Goal: Information Seeking & Learning: Learn about a topic

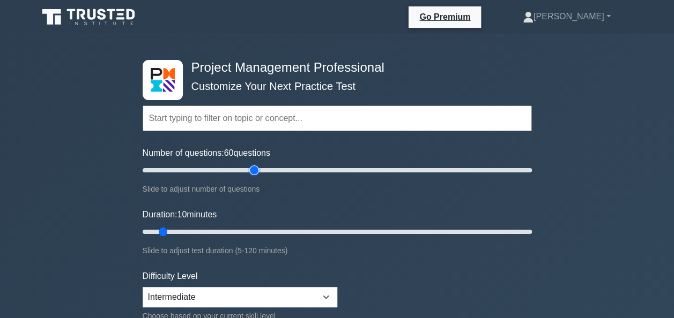
drag, startPoint x: 158, startPoint y: 170, endPoint x: 252, endPoint y: 182, distance: 95.6
type input "60"
click at [252, 177] on input "Number of questions: 60 questions" at bounding box center [337, 170] width 389 height 13
drag, startPoint x: 161, startPoint y: 231, endPoint x: 372, endPoint y: 248, distance: 211.8
type input "75"
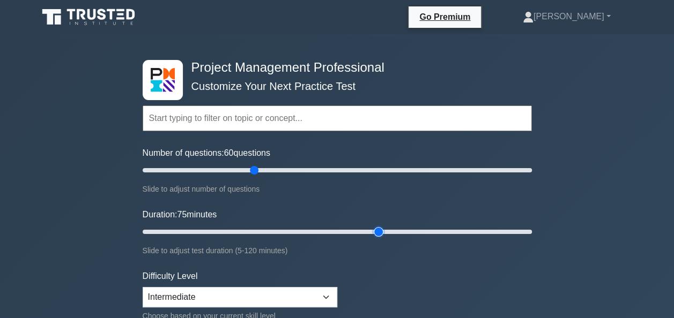
click at [372, 238] on input "Duration: 75 minutes" at bounding box center [337, 232] width 389 height 13
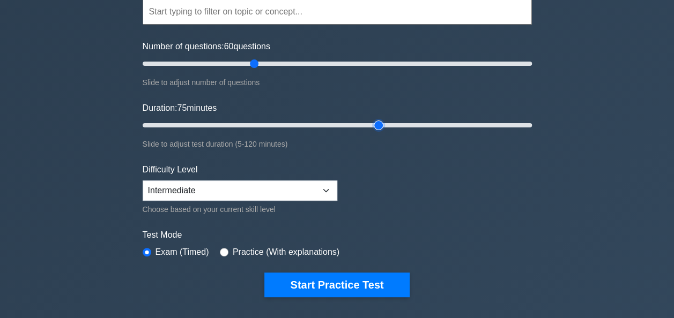
scroll to position [107, 0]
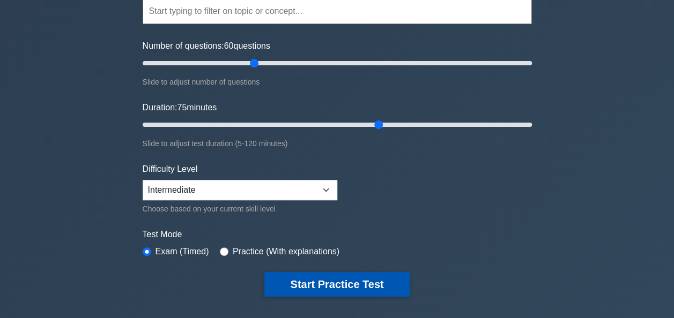
click at [371, 276] on button "Start Practice Test" at bounding box center [336, 284] width 145 height 25
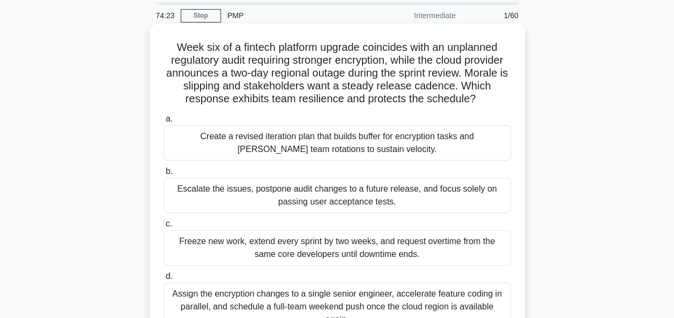
scroll to position [54, 0]
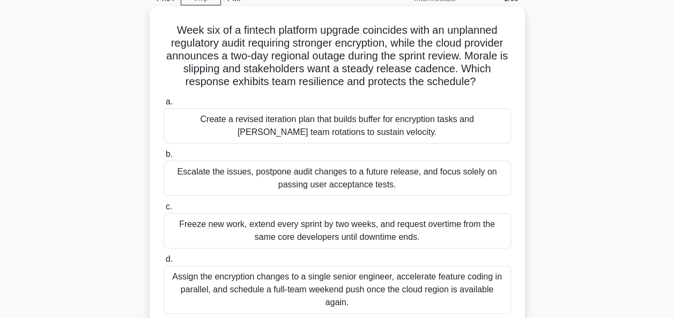
click at [218, 141] on div "Create a revised iteration plan that builds buffer for encryption tasks and [PE…" at bounding box center [336, 125] width 347 height 35
click at [163, 106] on input "a. Create a revised iteration plan that builds buffer for encryption tasks and …" at bounding box center [163, 102] width 0 height 7
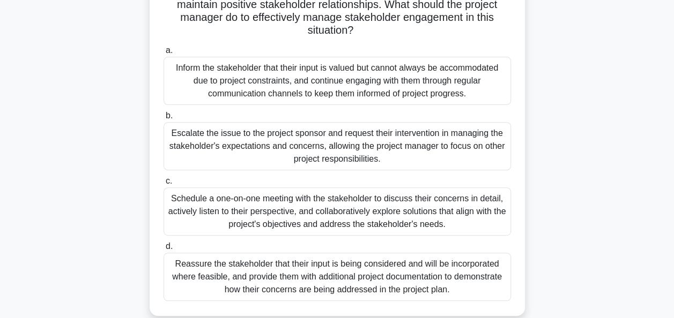
scroll to position [161, 0]
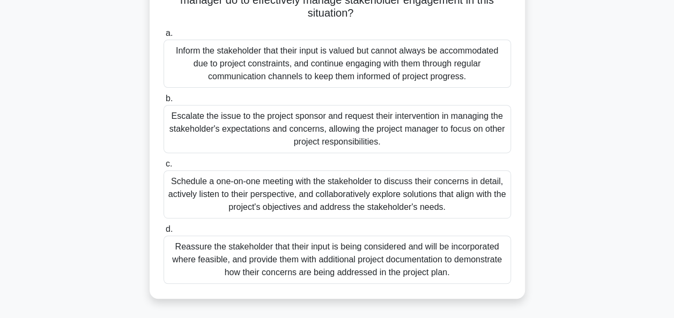
click at [240, 204] on div "Schedule a one-on-one meeting with the stakeholder to discuss their concerns in…" at bounding box center [336, 194] width 347 height 48
click at [163, 168] on input "c. Schedule a one-on-one meeting with the stakeholder to discuss their concerns…" at bounding box center [163, 164] width 0 height 7
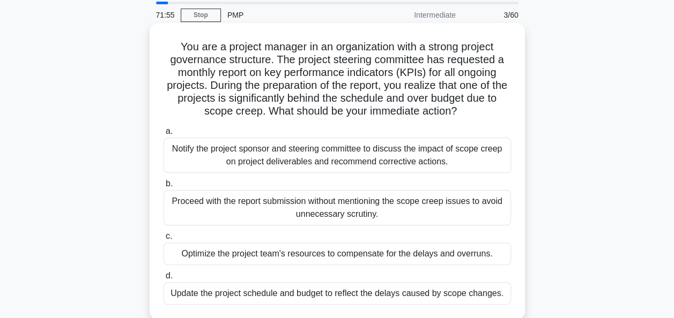
scroll to position [54, 0]
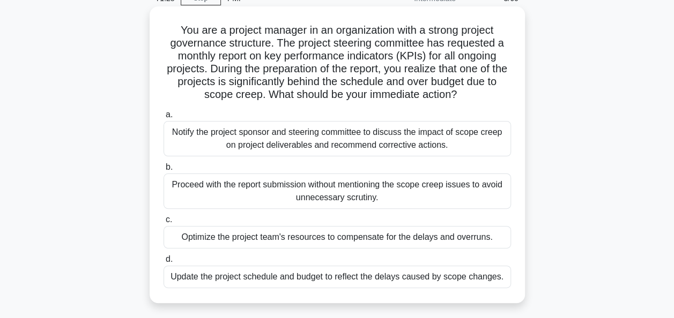
click at [185, 275] on div "Update the project schedule and budget to reflect the delays caused by scope ch…" at bounding box center [336, 277] width 347 height 23
click at [163, 263] on input "d. Update the project schedule and budget to reflect the delays caused by scope…" at bounding box center [163, 259] width 0 height 7
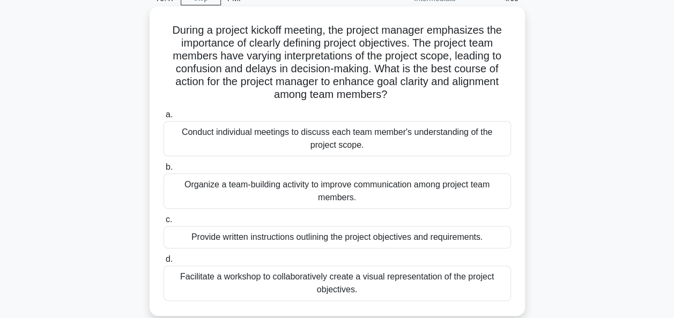
click at [212, 284] on div "Facilitate a workshop to collaboratively create a visual representation of the …" at bounding box center [336, 283] width 347 height 35
click at [163, 263] on input "d. Facilitate a workshop to collaboratively create a visual representation of t…" at bounding box center [163, 259] width 0 height 7
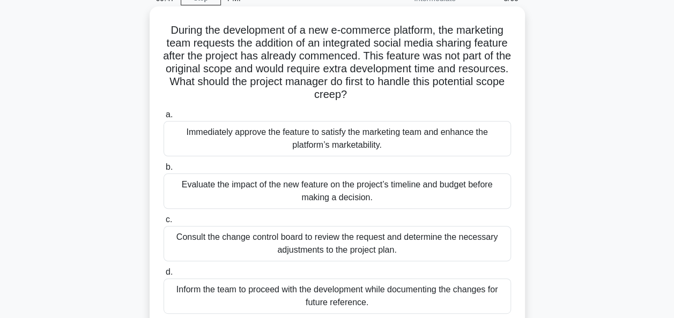
click at [270, 192] on div "Evaluate the impact of the new feature on the project’s timeline and budget bef…" at bounding box center [336, 191] width 347 height 35
click at [163, 171] on input "b. Evaluate the impact of the new feature on the project’s timeline and budget …" at bounding box center [163, 167] width 0 height 7
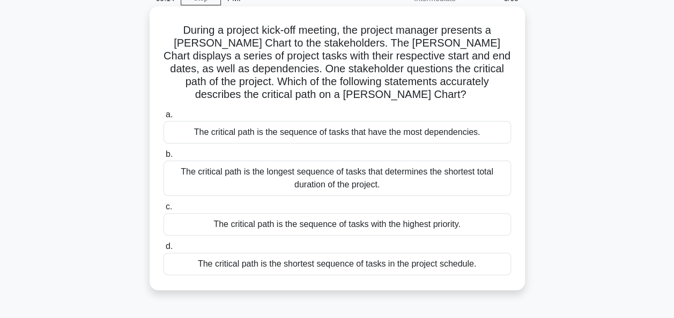
click at [462, 181] on div "The critical path is the longest sequence of tasks that determines the shortest…" at bounding box center [336, 178] width 347 height 35
click at [163, 158] on input "b. The critical path is the longest sequence of tasks that determines the short…" at bounding box center [163, 154] width 0 height 7
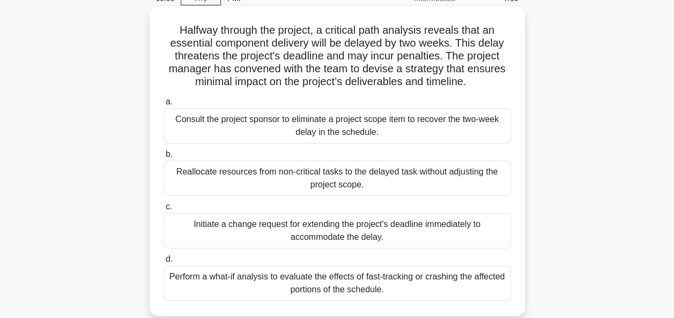
click at [249, 283] on div "Perform a what-if analysis to evaluate the effects of fast-tracking or crashing…" at bounding box center [336, 283] width 347 height 35
click at [163, 263] on input "d. Perform a what-if analysis to evaluate the effects of fast-tracking or crash…" at bounding box center [163, 259] width 0 height 7
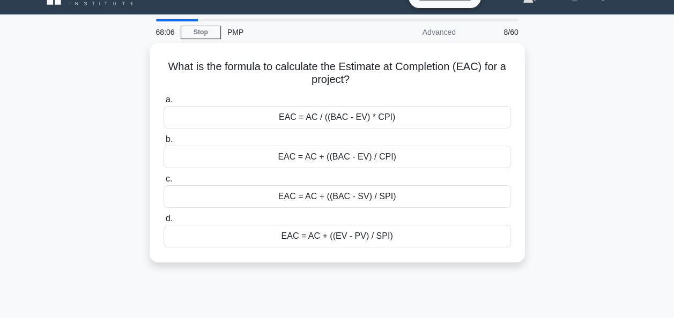
scroll to position [0, 0]
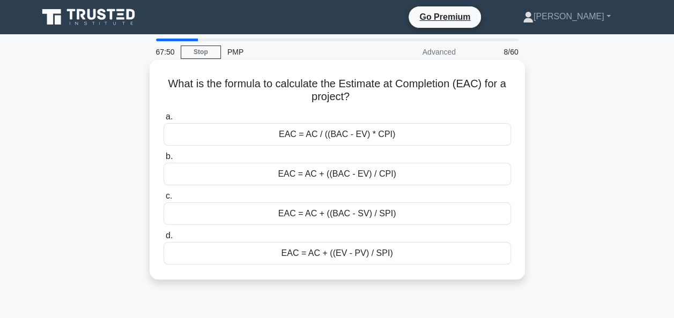
click at [407, 175] on div "EAC = AC + ((BAC - EV) / CPI)" at bounding box center [336, 174] width 347 height 23
click at [163, 160] on input "b. EAC = AC + ((BAC - EV) / CPI)" at bounding box center [163, 156] width 0 height 7
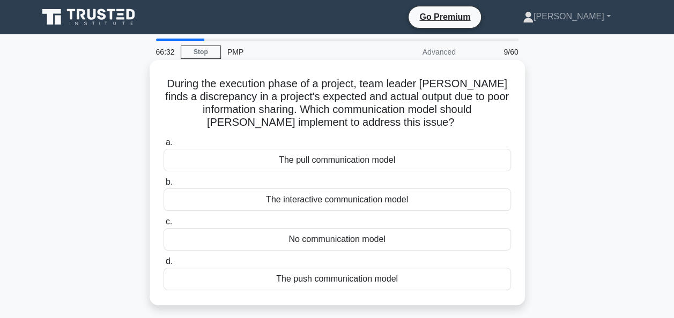
click at [262, 201] on div "The interactive communication model" at bounding box center [336, 200] width 347 height 23
click at [163, 186] on input "b. The interactive communication model" at bounding box center [163, 182] width 0 height 7
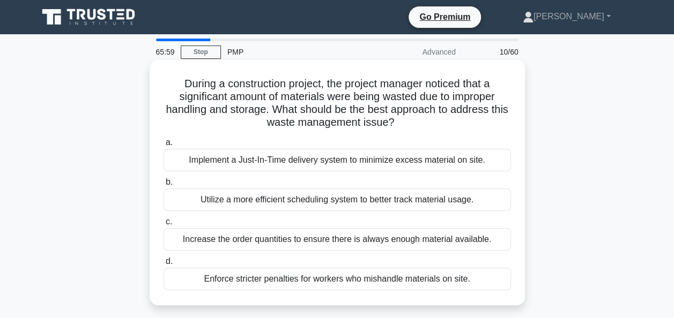
click at [301, 164] on div "Implement a Just-In-Time delivery system to minimize excess material on site." at bounding box center [336, 160] width 347 height 23
click at [163, 146] on input "a. Implement a Just-In-Time delivery system to minimize excess material on site." at bounding box center [163, 142] width 0 height 7
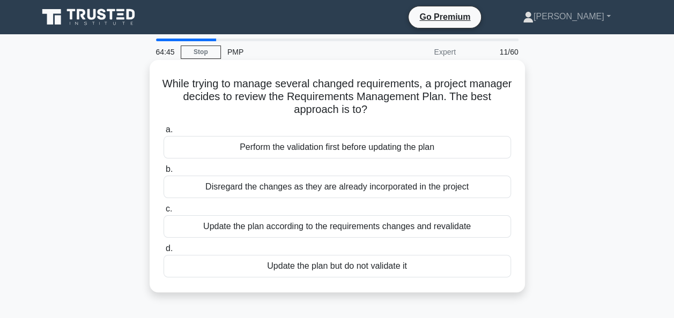
click at [287, 228] on div "Update the plan according to the requirements changes and revalidate" at bounding box center [336, 226] width 347 height 23
click at [163, 213] on input "c. Update the plan according to the requirements changes and revalidate" at bounding box center [163, 209] width 0 height 7
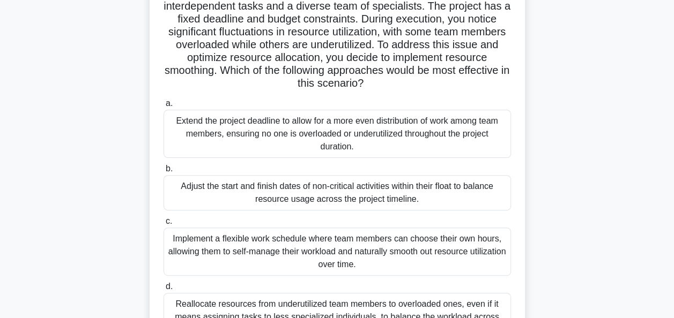
scroll to position [107, 0]
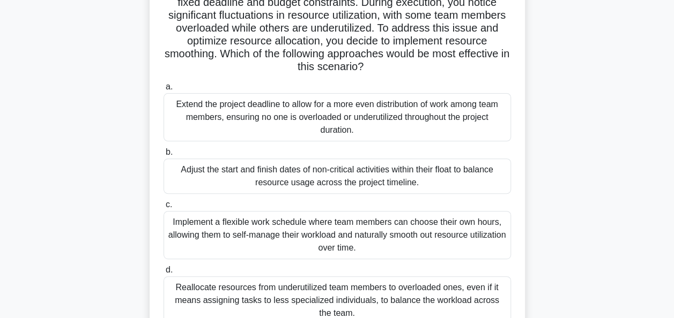
click at [226, 182] on div "Adjust the start and finish dates of non-critical activities within their float…" at bounding box center [336, 176] width 347 height 35
click at [163, 156] on input "b. Adjust the start and finish dates of non-critical activities within their fl…" at bounding box center [163, 152] width 0 height 7
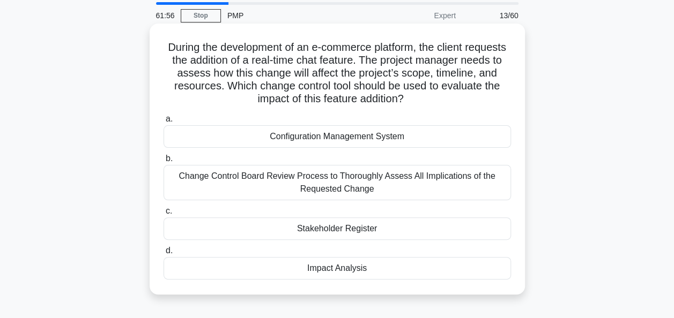
scroll to position [54, 0]
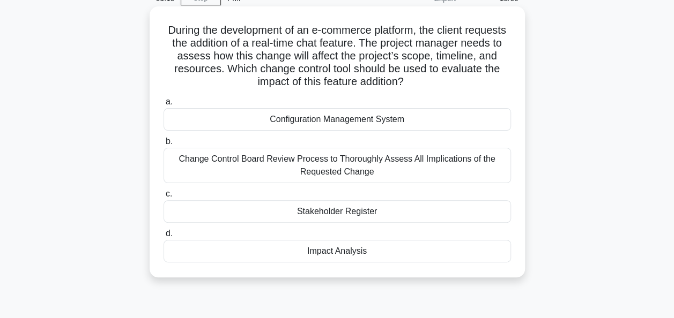
click at [364, 254] on div "Impact Analysis" at bounding box center [336, 251] width 347 height 23
click at [163, 237] on input "d. Impact Analysis" at bounding box center [163, 233] width 0 height 7
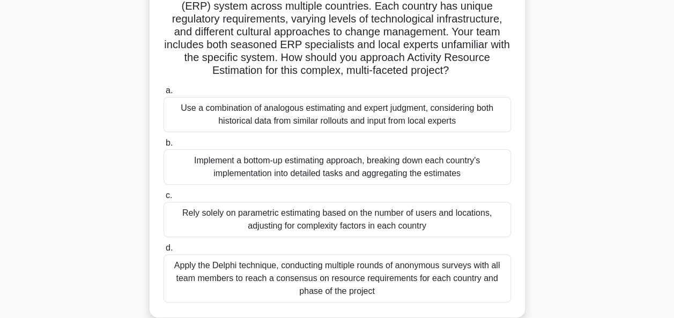
scroll to position [107, 0]
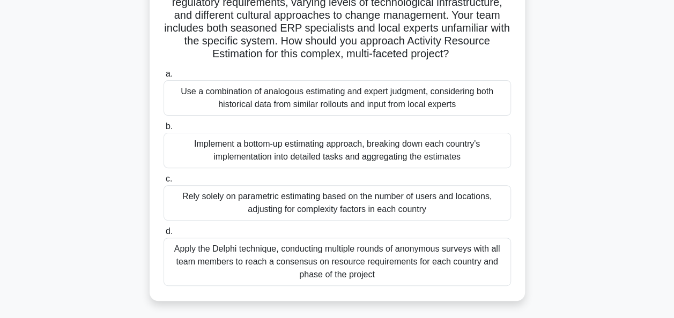
click at [292, 260] on div "Apply the Delphi technique, conducting multiple rounds of anonymous surveys wit…" at bounding box center [336, 262] width 347 height 48
click at [163, 235] on input "d. Apply the Delphi technique, conducting multiple rounds of anonymous surveys …" at bounding box center [163, 231] width 0 height 7
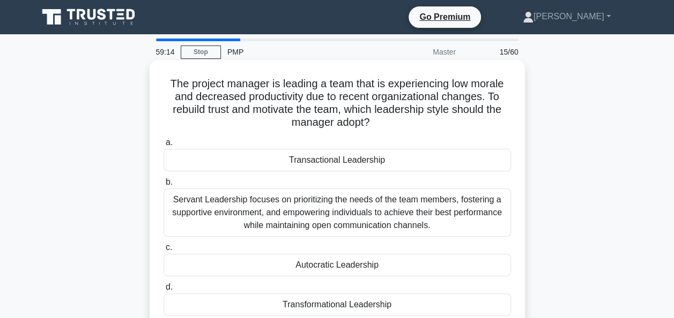
scroll to position [54, 0]
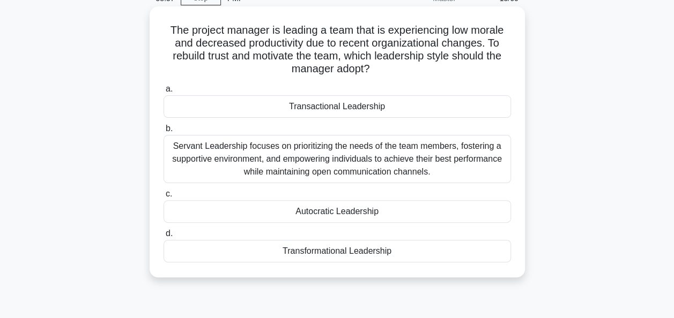
click at [440, 165] on div "Servant Leadership focuses on prioritizing the needs of the team members, foste…" at bounding box center [336, 159] width 347 height 48
click at [163, 132] on input "b. Servant Leadership focuses on prioritizing the needs of the team members, fo…" at bounding box center [163, 128] width 0 height 7
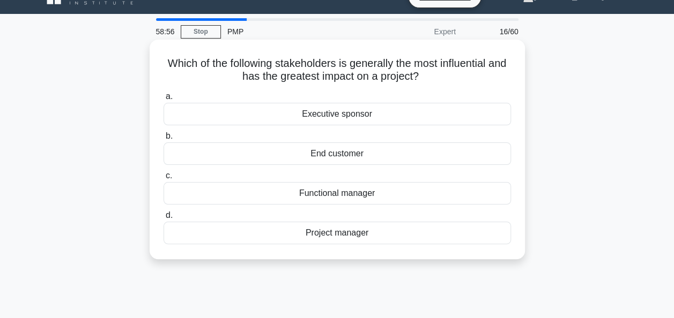
scroll to position [0, 0]
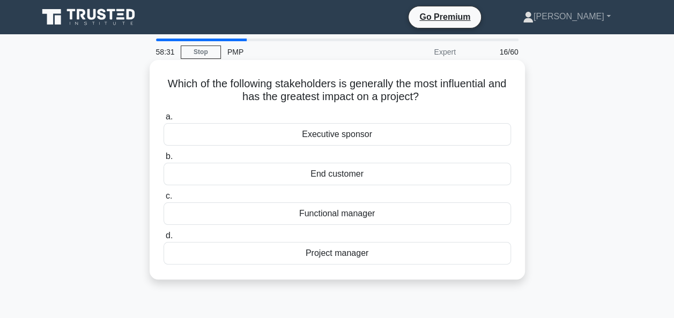
click at [356, 132] on div "Executive sponsor" at bounding box center [336, 134] width 347 height 23
click at [163, 121] on input "a. Executive sponsor" at bounding box center [163, 117] width 0 height 7
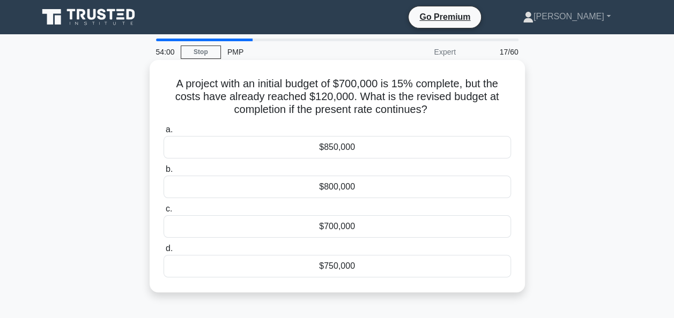
click at [375, 189] on div "$800,000" at bounding box center [336, 187] width 347 height 23
click at [163, 173] on input "b. $800,000" at bounding box center [163, 169] width 0 height 7
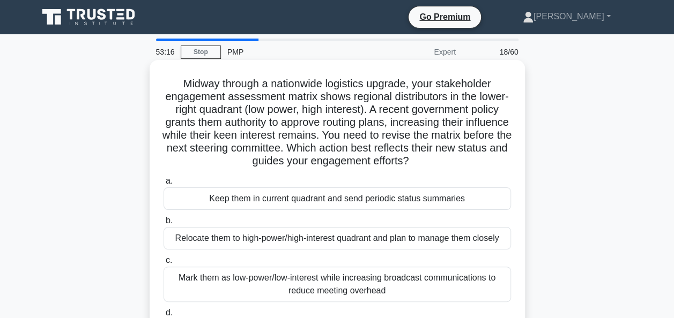
scroll to position [54, 0]
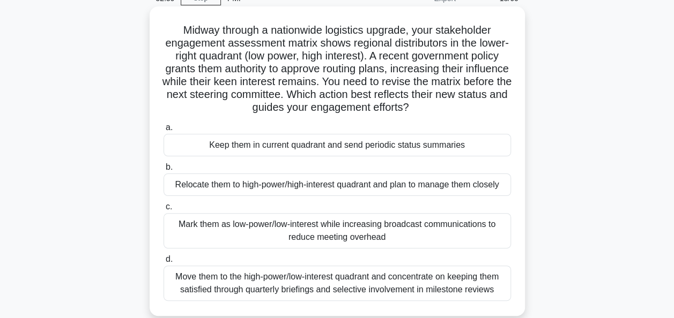
click at [430, 183] on div "Relocate them to high-power/high-interest quadrant and plan to manage them clos…" at bounding box center [336, 185] width 347 height 23
click at [163, 171] on input "b. Relocate them to high-power/high-interest quadrant and plan to manage them c…" at bounding box center [163, 167] width 0 height 7
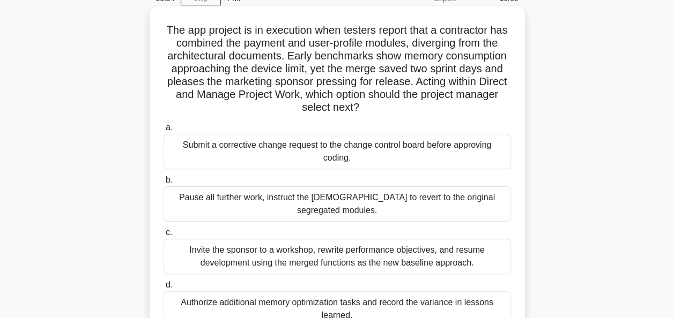
click at [252, 158] on div "Submit a corrective change request to the change control board before approving…" at bounding box center [336, 151] width 347 height 35
click at [163, 131] on input "a. Submit a corrective change request to the change control board before approv…" at bounding box center [163, 127] width 0 height 7
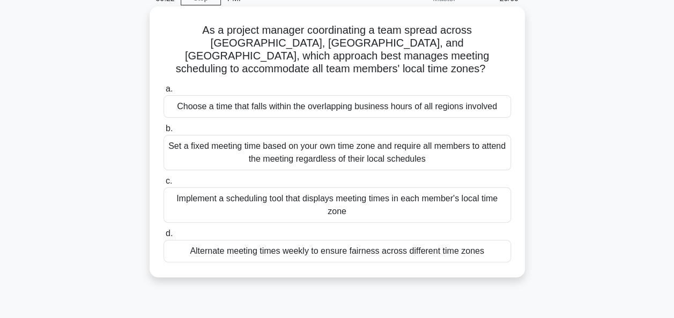
scroll to position [0, 0]
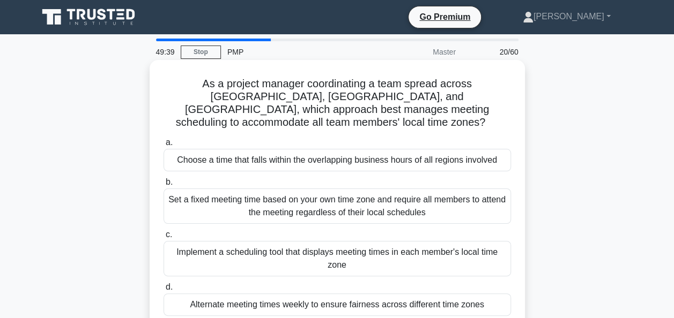
click at [396, 151] on div "Choose a time that falls within the overlapping business hours of all regions i…" at bounding box center [336, 160] width 347 height 23
click at [163, 146] on input "a. Choose a time that falls within the overlapping business hours of all region…" at bounding box center [163, 142] width 0 height 7
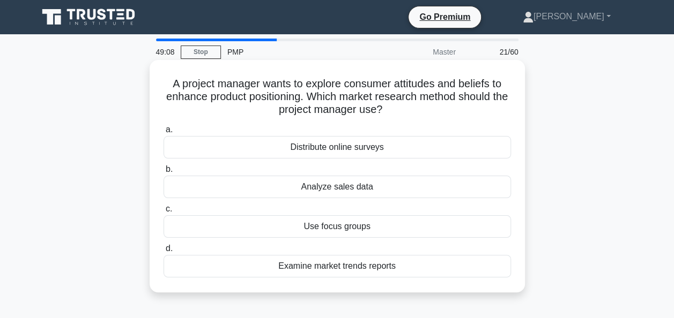
click at [334, 233] on div "Use focus groups" at bounding box center [336, 226] width 347 height 23
click at [163, 213] on input "c. Use focus groups" at bounding box center [163, 209] width 0 height 7
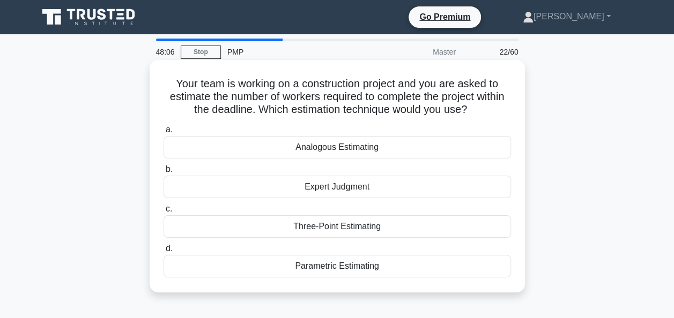
click at [358, 228] on div "Three-Point Estimating" at bounding box center [336, 226] width 347 height 23
click at [163, 213] on input "c. Three-Point Estimating" at bounding box center [163, 209] width 0 height 7
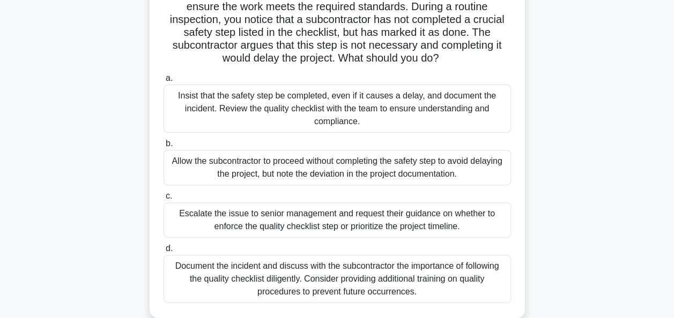
scroll to position [107, 0]
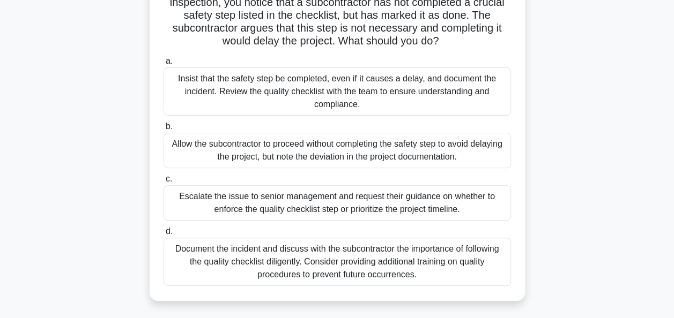
click at [244, 265] on div "Document the incident and discuss with the subcontractor the importance of foll…" at bounding box center [336, 262] width 347 height 48
click at [163, 235] on input "d. Document the incident and discuss with the subcontractor the importance of f…" at bounding box center [163, 231] width 0 height 7
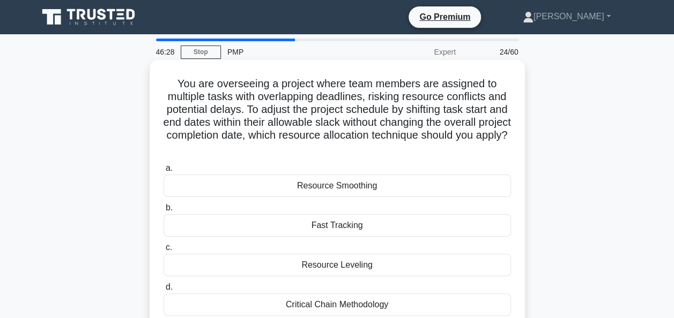
scroll to position [54, 0]
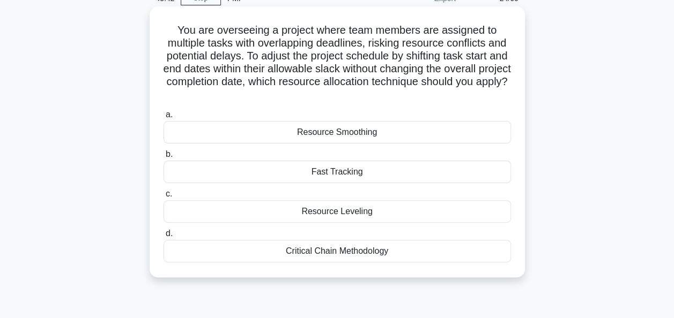
click at [187, 205] on div "Resource Leveling" at bounding box center [336, 211] width 347 height 23
click at [163, 198] on input "c. Resource Leveling" at bounding box center [163, 194] width 0 height 7
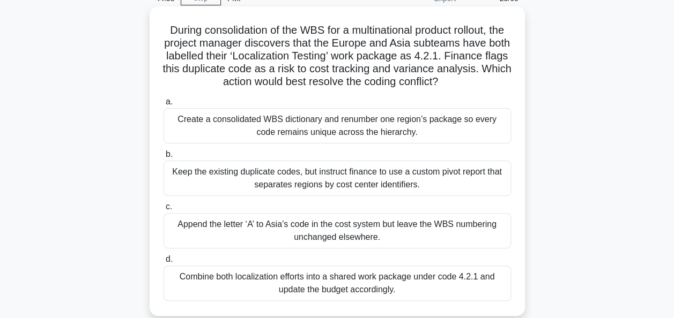
click at [357, 123] on div "Create a consolidated WBS dictionary and renumber one region’s package so every…" at bounding box center [336, 125] width 347 height 35
click at [163, 106] on input "a. Create a consolidated WBS dictionary and renumber one region’s package so ev…" at bounding box center [163, 102] width 0 height 7
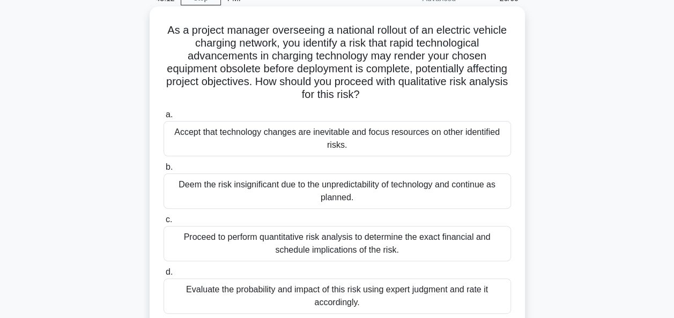
scroll to position [107, 0]
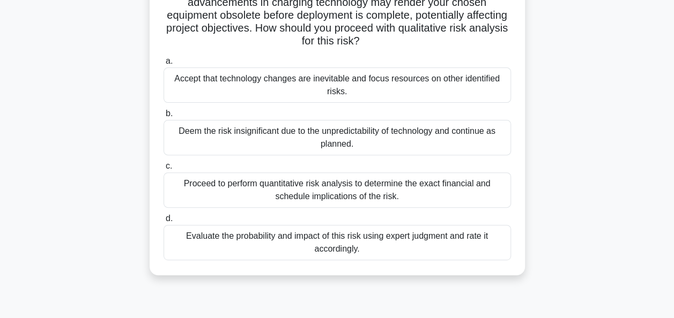
click at [358, 243] on div "Evaluate the probability and impact of this risk using expert judgment and rate…" at bounding box center [336, 242] width 347 height 35
click at [163, 222] on input "d. Evaluate the probability and impact of this risk using expert judgment and r…" at bounding box center [163, 218] width 0 height 7
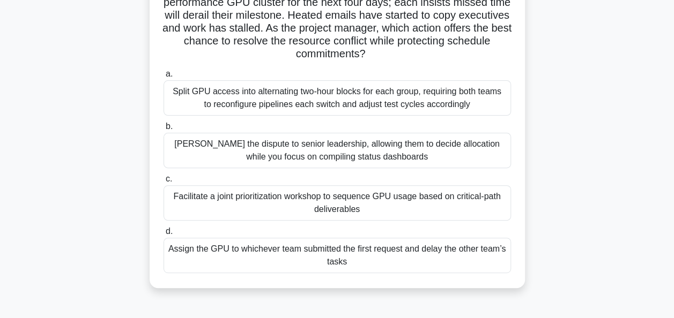
click at [400, 199] on div "Facilitate a joint prioritization workshop to sequence GPU usage based on criti…" at bounding box center [336, 202] width 347 height 35
click at [163, 183] on input "c. Facilitate a joint prioritization workshop to sequence GPU usage based on cr…" at bounding box center [163, 179] width 0 height 7
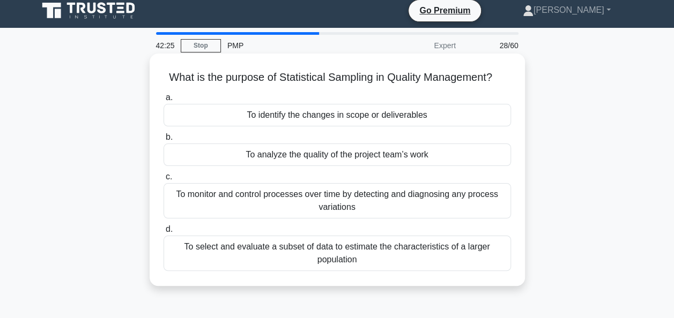
scroll to position [0, 0]
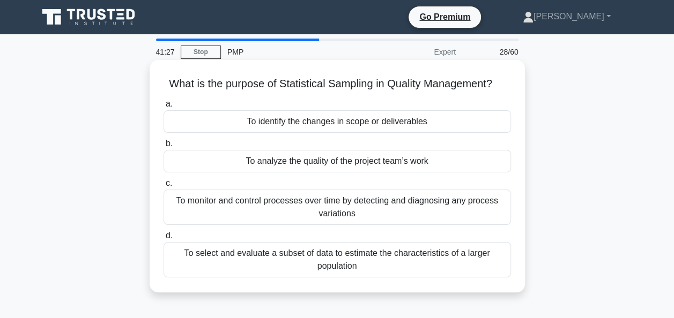
click at [398, 259] on div "To select and evaluate a subset of data to estimate the characteristics of a la…" at bounding box center [336, 259] width 347 height 35
click at [163, 240] on input "d. To select and evaluate a subset of data to estimate the characteristics of a…" at bounding box center [163, 236] width 0 height 7
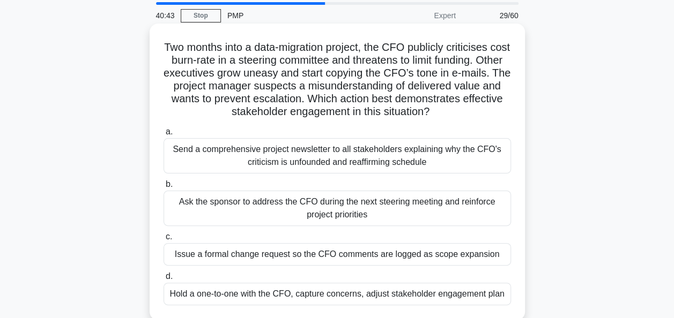
scroll to position [54, 0]
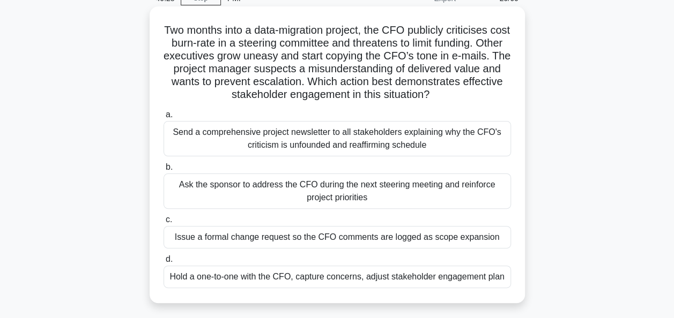
click at [437, 279] on div "Hold a one-to-one with the CFO, capture concerns, adjust stakeholder engagement…" at bounding box center [336, 277] width 347 height 23
click at [163, 263] on input "d. Hold a one-to-one with the CFO, capture concerns, adjust stakeholder engagem…" at bounding box center [163, 259] width 0 height 7
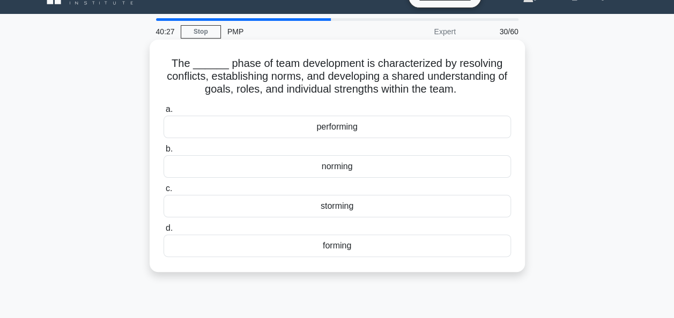
scroll to position [0, 0]
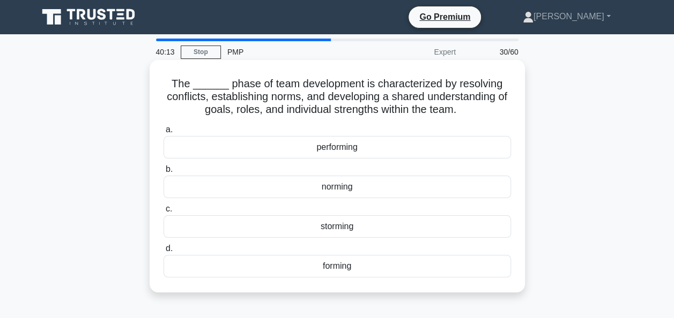
click at [334, 187] on div "norming" at bounding box center [336, 187] width 347 height 23
click at [163, 173] on input "b. norming" at bounding box center [163, 169] width 0 height 7
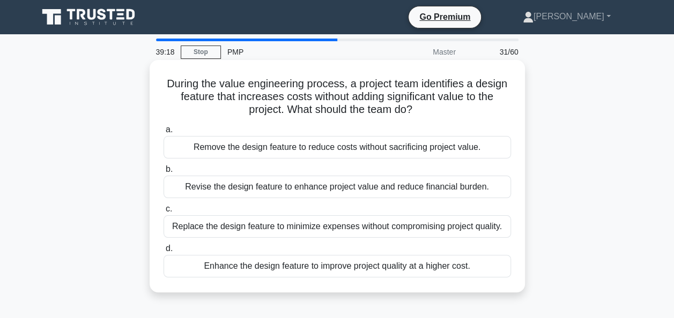
click at [444, 192] on div "Revise the design feature to enhance project value and reduce financial burden." at bounding box center [336, 187] width 347 height 23
click at [163, 173] on input "b. Revise the design feature to enhance project value and reduce financial burd…" at bounding box center [163, 169] width 0 height 7
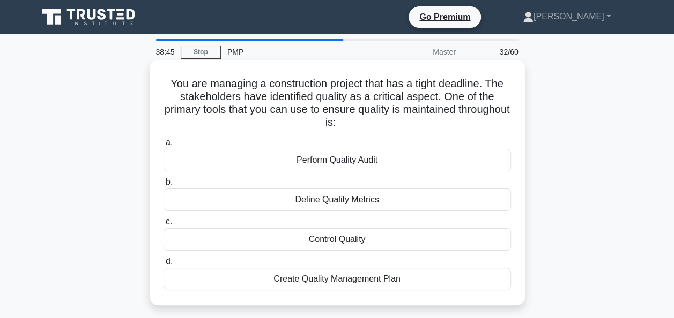
click at [371, 237] on div "Control Quality" at bounding box center [336, 239] width 347 height 23
click at [163, 226] on input "c. Control Quality" at bounding box center [163, 222] width 0 height 7
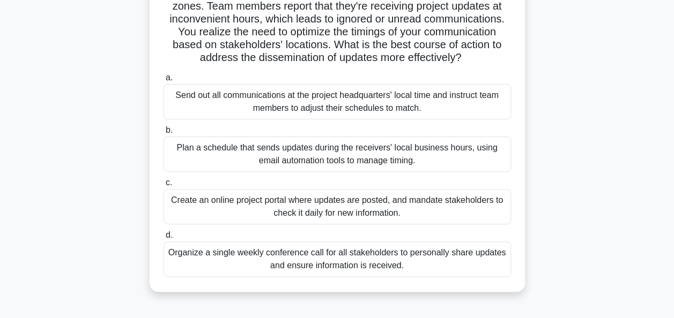
scroll to position [107, 0]
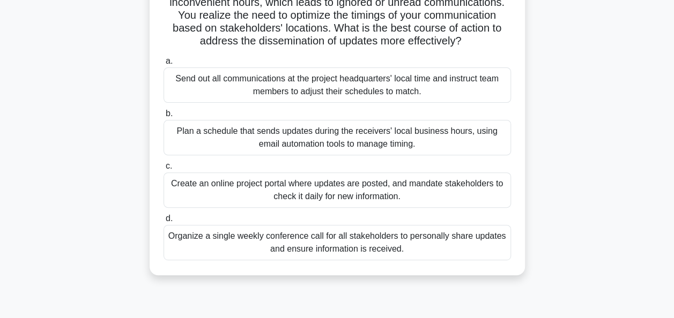
click at [239, 155] on div "Plan a schedule that sends updates during the receivers' local business hours, …" at bounding box center [336, 137] width 347 height 35
click at [163, 117] on input "b. Plan a schedule that sends updates during the receivers' local business hour…" at bounding box center [163, 113] width 0 height 7
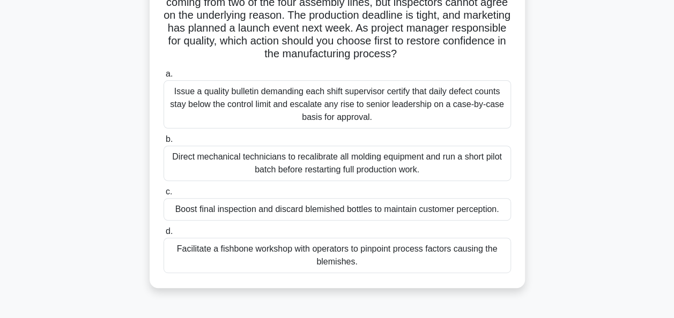
click at [381, 263] on div "Facilitate a fishbone workshop with operators to pinpoint process factors causi…" at bounding box center [336, 255] width 347 height 35
click at [163, 235] on input "d. Facilitate a fishbone workshop with operators to pinpoint process factors ca…" at bounding box center [163, 231] width 0 height 7
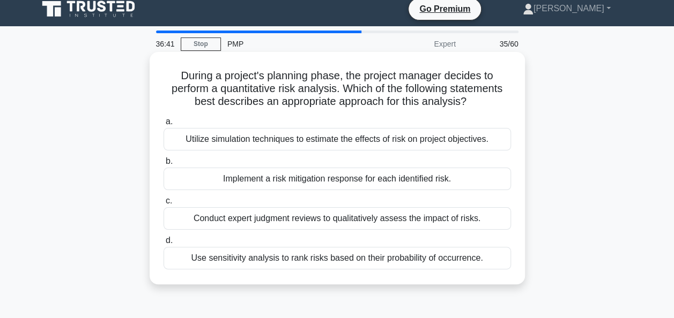
scroll to position [0, 0]
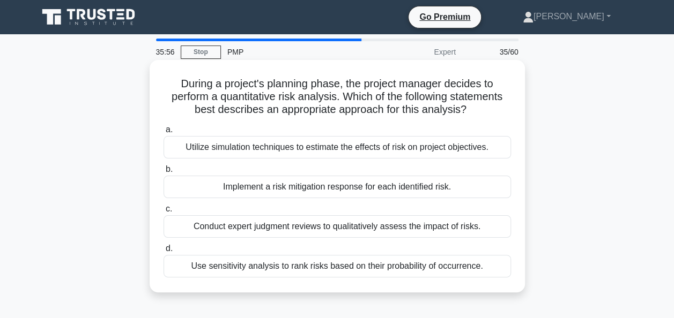
click at [297, 146] on div "Utilize simulation techniques to estimate the effects of risk on project object…" at bounding box center [336, 147] width 347 height 23
click at [163, 133] on input "a. Utilize simulation techniques to estimate the effects of risk on project obj…" at bounding box center [163, 129] width 0 height 7
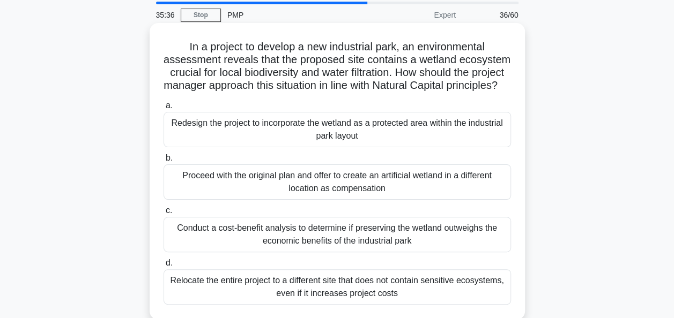
scroll to position [54, 0]
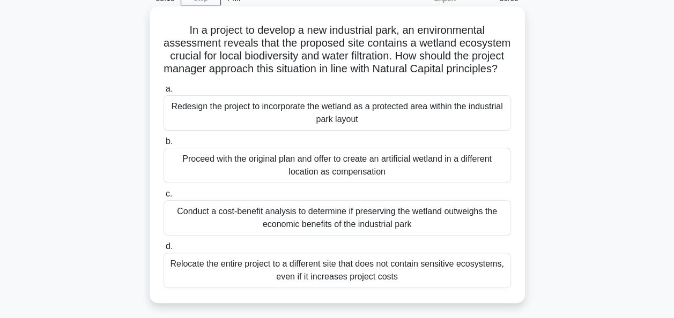
click at [421, 131] on div "Redesign the project to incorporate the wetland as a protected area within the …" at bounding box center [336, 112] width 347 height 35
click at [163, 93] on input "a. Redesign the project to incorporate the wetland as a protected area within t…" at bounding box center [163, 89] width 0 height 7
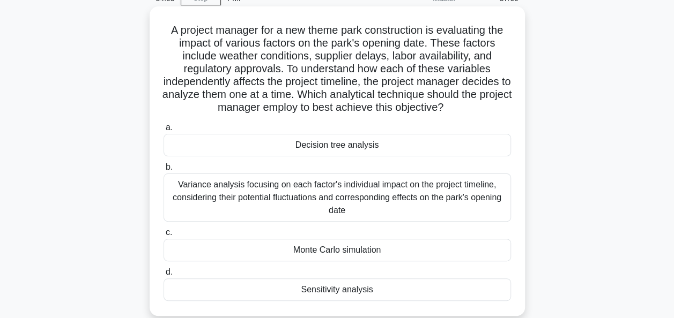
click at [358, 150] on div "Decision tree analysis" at bounding box center [336, 145] width 347 height 23
click at [163, 131] on input "a. Decision tree analysis" at bounding box center [163, 127] width 0 height 7
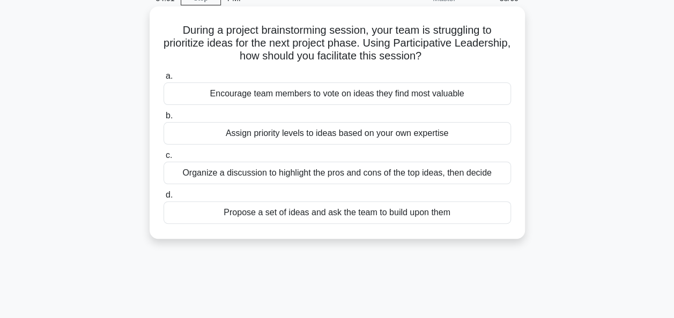
scroll to position [0, 0]
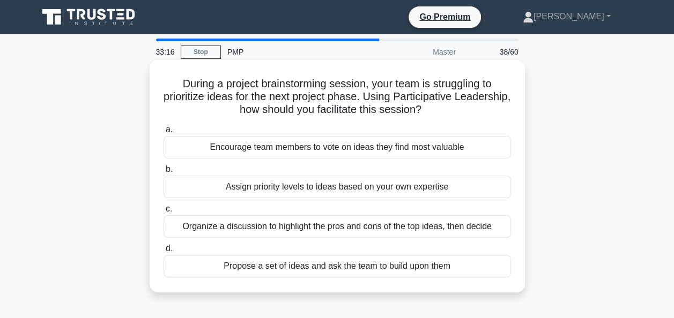
click at [309, 156] on div "Encourage team members to vote on ideas they find most valuable" at bounding box center [336, 147] width 347 height 23
click at [163, 133] on input "a. Encourage team members to vote on ideas they find most valuable" at bounding box center [163, 129] width 0 height 7
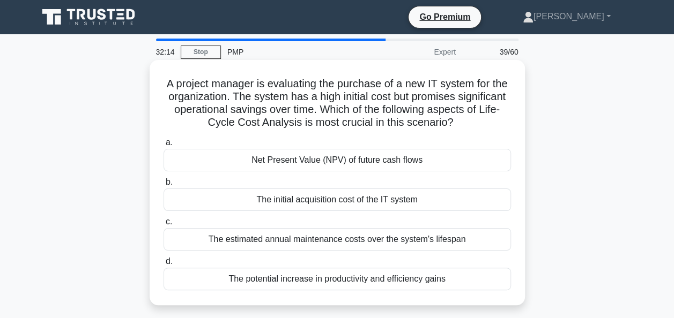
click at [341, 241] on div "The estimated annual maintenance costs over the system's lifespan" at bounding box center [336, 239] width 347 height 23
click at [163, 226] on input "c. The estimated annual maintenance costs over the system's lifespan" at bounding box center [163, 222] width 0 height 7
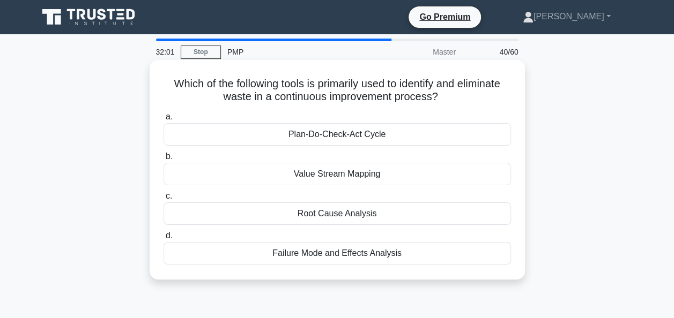
click at [399, 179] on div "Value Stream Mapping" at bounding box center [336, 174] width 347 height 23
click at [163, 160] on input "b. Value Stream Mapping" at bounding box center [163, 156] width 0 height 7
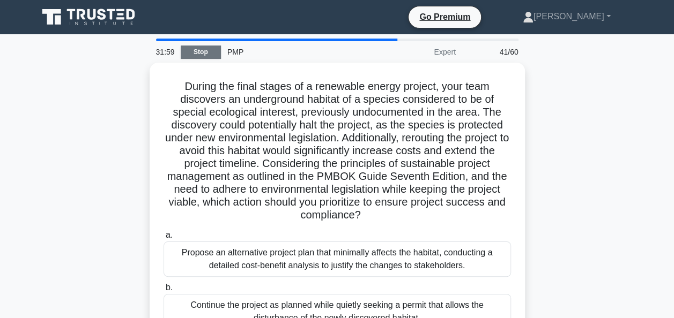
click at [196, 54] on link "Stop" at bounding box center [201, 52] width 40 height 13
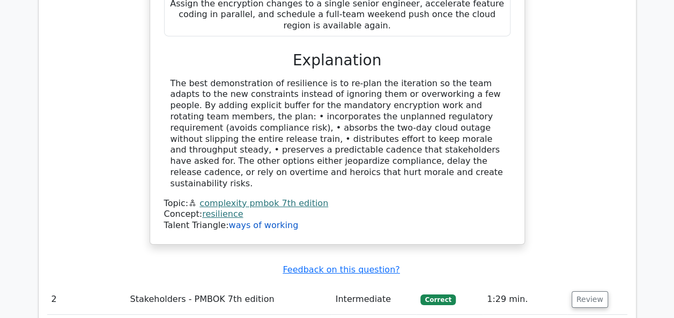
scroll to position [1929, 0]
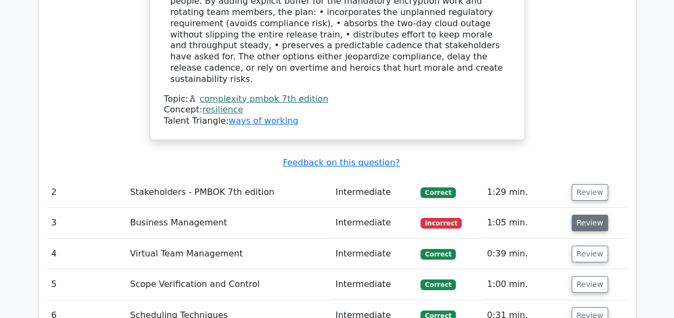
click at [580, 215] on button "Review" at bounding box center [589, 223] width 36 height 17
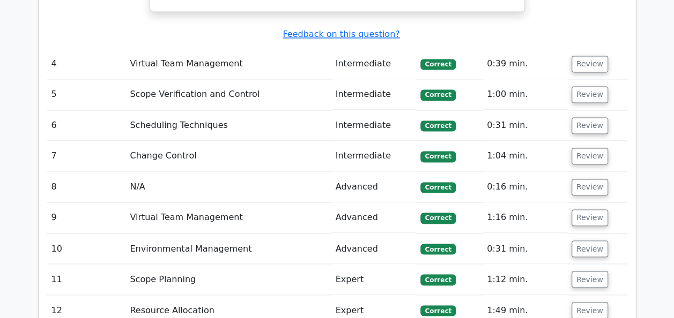
scroll to position [2840, 0]
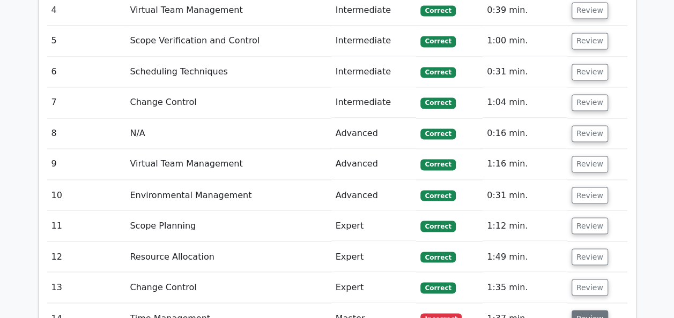
click at [584, 310] on button "Review" at bounding box center [589, 318] width 36 height 17
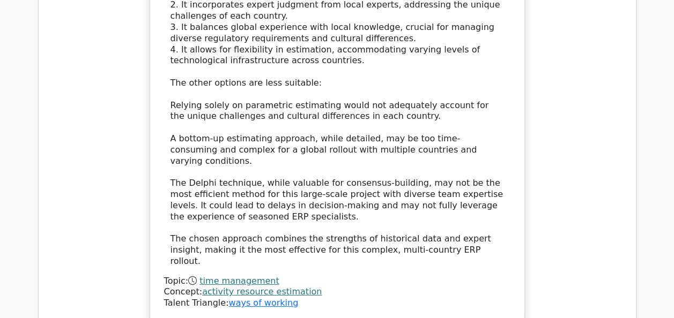
scroll to position [3644, 0]
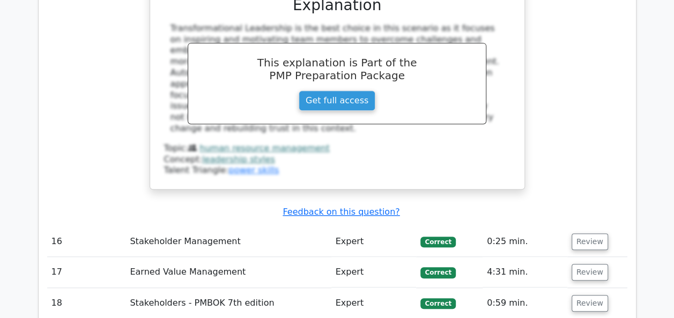
scroll to position [4341, 0]
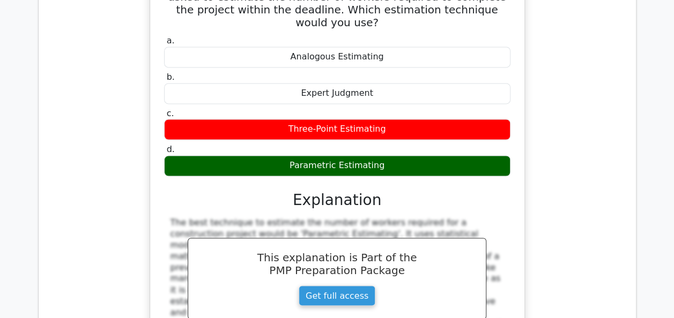
scroll to position [4823, 0]
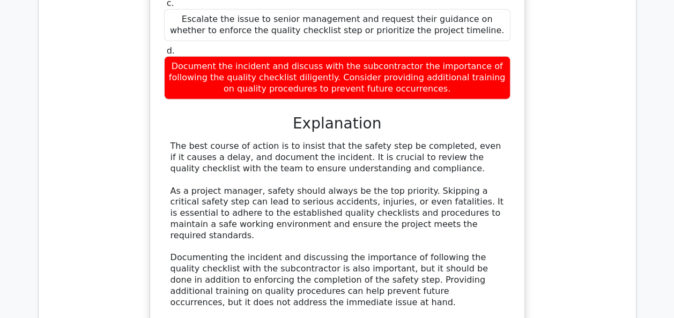
scroll to position [5574, 0]
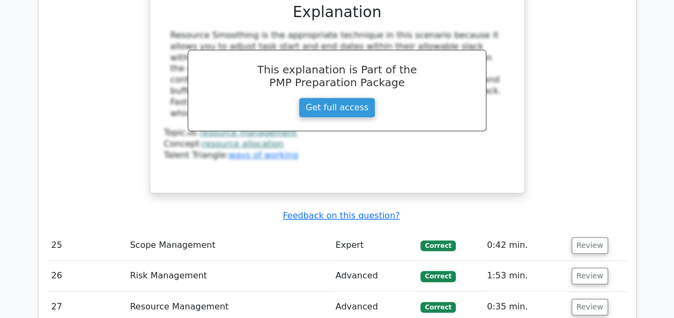
scroll to position [6270, 0]
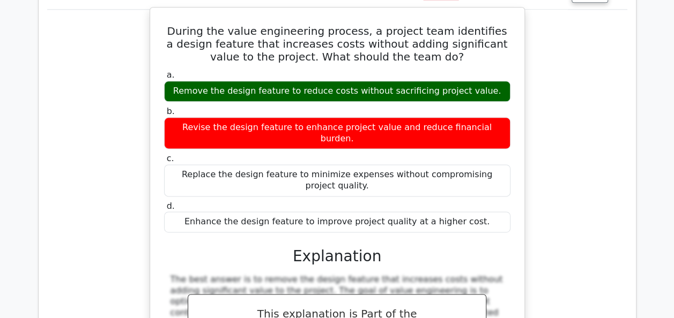
scroll to position [6753, 0]
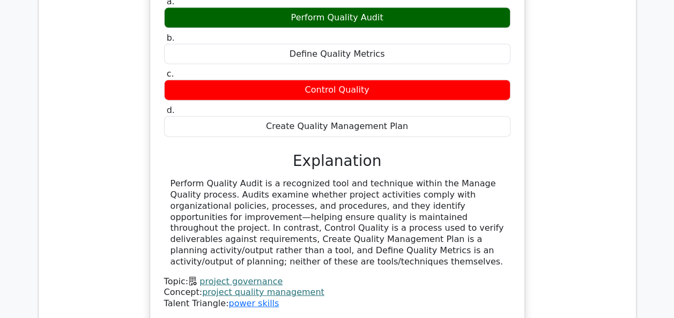
scroll to position [7289, 0]
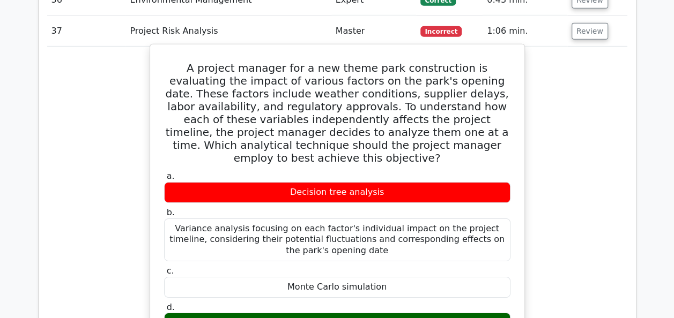
scroll to position [7771, 0]
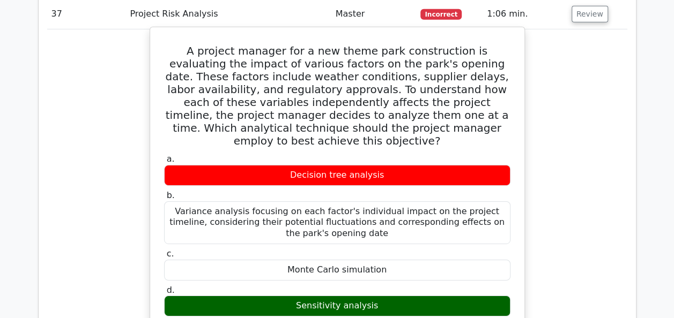
drag, startPoint x: 513, startPoint y: 271, endPoint x: 436, endPoint y: 270, distance: 77.7
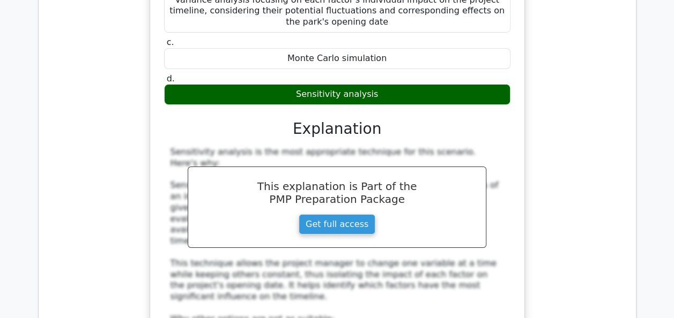
scroll to position [8093, 0]
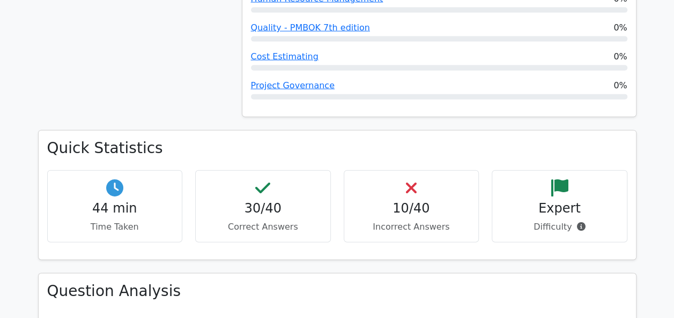
scroll to position [1233, 0]
